Goal: Transaction & Acquisition: Purchase product/service

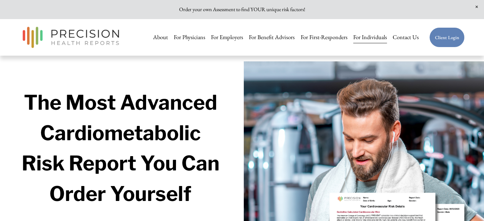
click at [386, 38] on link "For Individuals" at bounding box center [370, 37] width 34 height 13
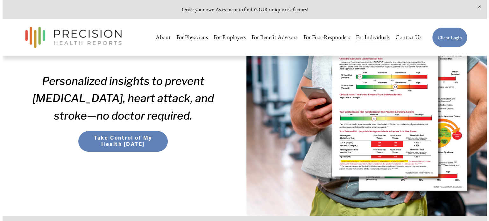
scroll to position [144, 0]
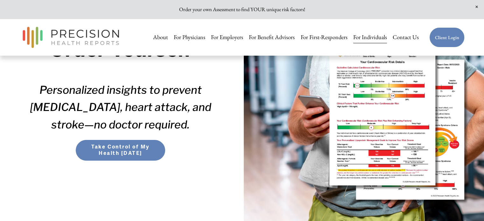
click at [134, 155] on span "Take Control of My Health [DATE]" at bounding box center [120, 150] width 77 height 13
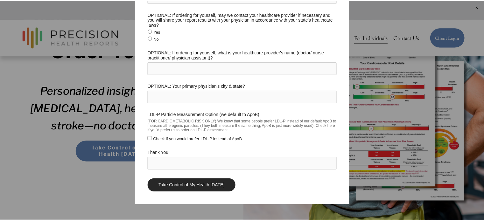
scroll to position [0, 0]
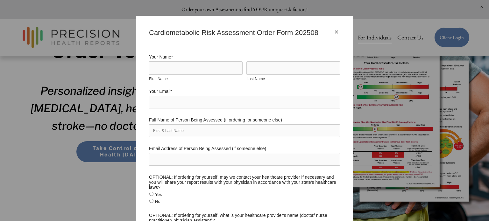
click at [333, 35] on div "×" at bounding box center [336, 32] width 7 height 7
